Goal: Information Seeking & Learning: Find specific fact

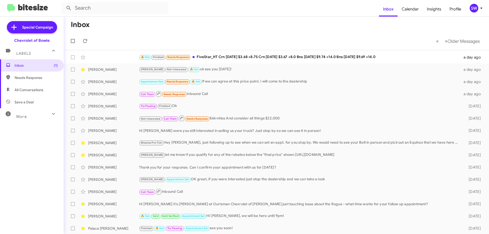
drag, startPoint x: 24, startPoint y: 89, endPoint x: 47, endPoint y: 90, distance: 22.9
click at [24, 89] on span "All Conversations" at bounding box center [29, 89] width 29 height 5
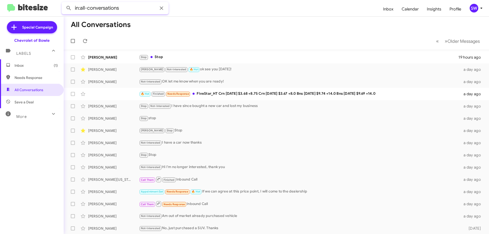
paste input "[PHONE_NUMBER]"
type input "in:all-conversations [PHONE_NUMBER]"
click at [64, 3] on button at bounding box center [69, 8] width 10 height 10
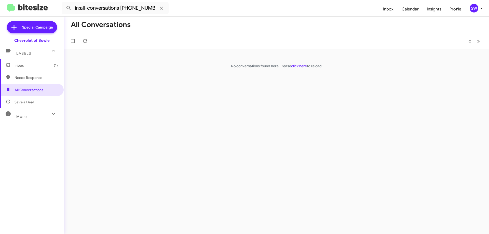
click at [29, 115] on div "More" at bounding box center [26, 114] width 45 height 9
click at [22, 64] on span "Inbox (1)" at bounding box center [36, 65] width 43 height 5
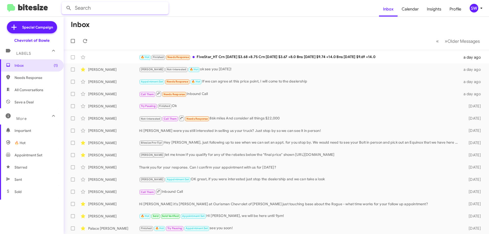
click at [118, 7] on input "text" at bounding box center [115, 8] width 107 height 12
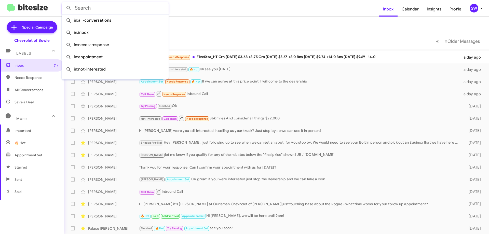
paste input "[PHONE_NUMBER]"
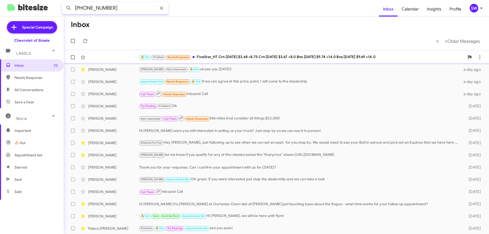
type input "[PHONE_NUMBER]"
click at [64, 3] on button at bounding box center [69, 8] width 10 height 10
